Goal: Task Accomplishment & Management: Use online tool/utility

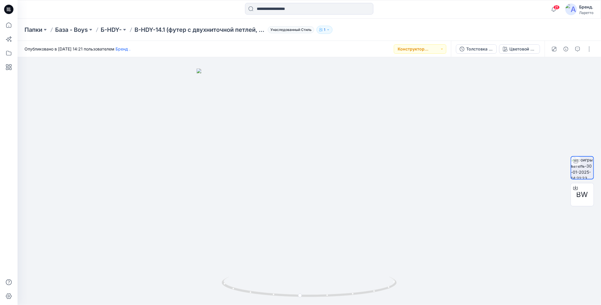
click at [8, 8] on icon at bounding box center [9, 8] width 3 height 0
drag, startPoint x: 309, startPoint y: 297, endPoint x: 490, endPoint y: 276, distance: 182.3
click at [490, 276] on div at bounding box center [308, 181] width 583 height 248
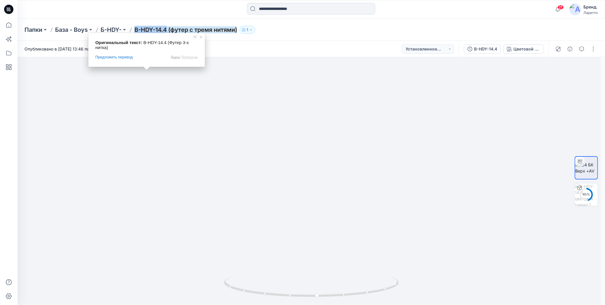
drag, startPoint x: 140, startPoint y: 25, endPoint x: 168, endPoint y: 29, distance: 28.7
click at [168, 29] on div "Папки База - Boys Б-HDY- B-HDY-14.4 (футер с тремя нитями) 1" at bounding box center [311, 30] width 588 height 22
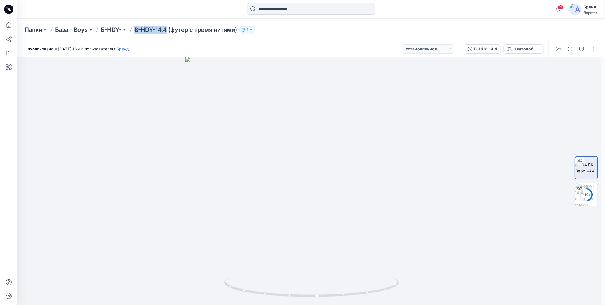
copy ya-tr-span "B-HDY-14.4"
click at [592, 48] on button "button" at bounding box center [593, 48] width 9 height 9
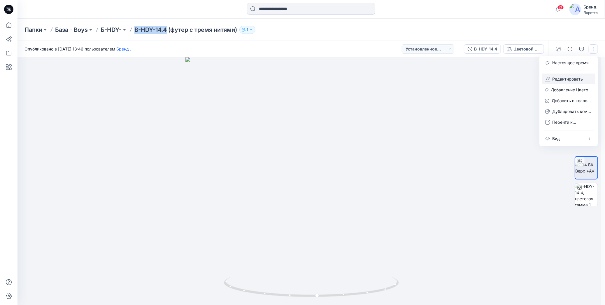
click at [551, 77] on button "Редактировать" at bounding box center [569, 78] width 54 height 11
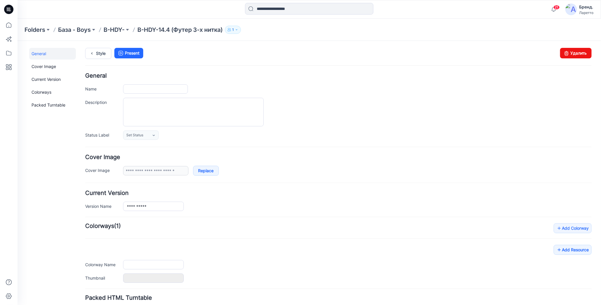
type input "**********"
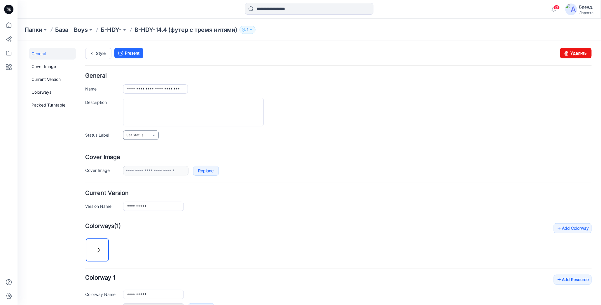
click at [149, 134] on link "Set Status" at bounding box center [141, 134] width 36 height 9
click at [148, 161] on link "Конструктор Ольга" at bounding box center [153, 160] width 58 height 12
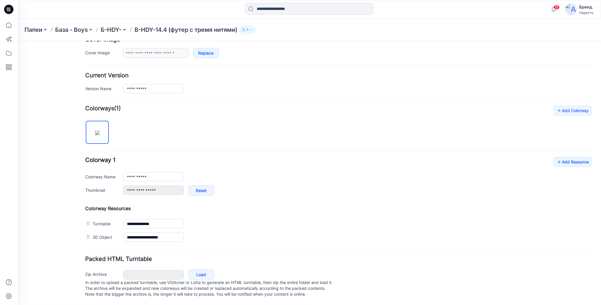
scroll to position [120, 0]
click at [556, 157] on icon at bounding box center [559, 161] width 6 height 9
